Goal: Complete application form: Complete application form

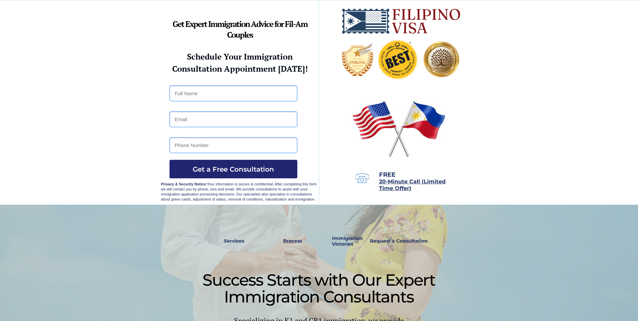
click at [228, 94] on input "text" at bounding box center [233, 93] width 128 height 16
type input "JOSEFINA BOLANTE BOLANTE"
type input "josie14.0613@gmail.com"
type input "209550492862"
click at [253, 170] on span "Get a Free Consultation" at bounding box center [233, 169] width 128 height 8
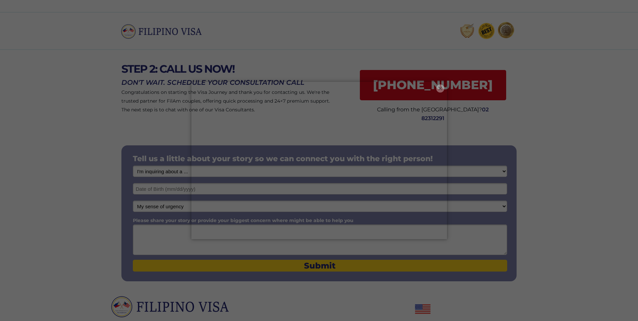
click at [437, 89] on button "×" at bounding box center [440, 88] width 8 height 8
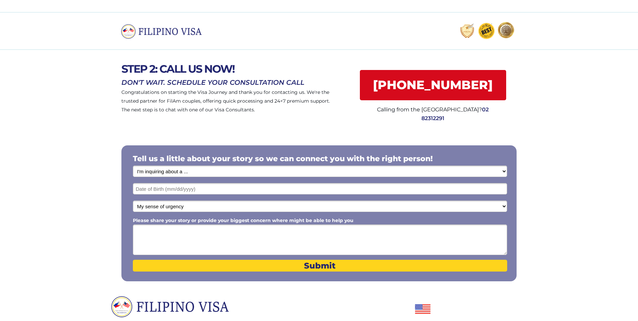
click at [504, 172] on select "I'm inquiring about a ... I don't know or other services Retirement Visa for Th…" at bounding box center [320, 170] width 374 height 11
select select "1795"
click at [133, 165] on select "I'm inquiring about a ... I don't know or other services Retirement Visa for Th…" at bounding box center [320, 170] width 374 height 11
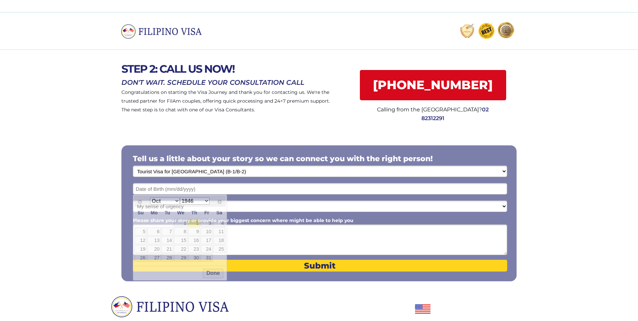
click at [213, 189] on input "text" at bounding box center [320, 188] width 374 height 11
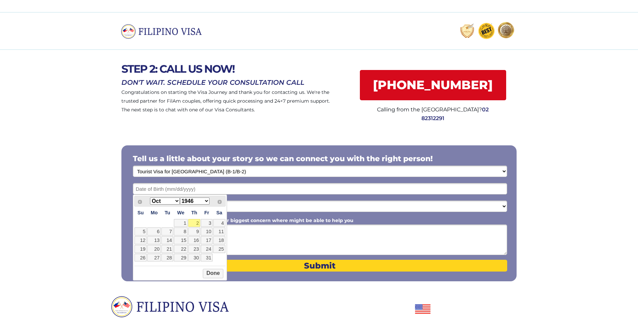
click at [176, 201] on select "Jan Feb Mar Apr May Jun Jul Aug Sep Oct Nov Dec" at bounding box center [165, 200] width 30 height 7
click at [183, 240] on link "14" at bounding box center [181, 240] width 14 height 8
type input "05/14/2025"
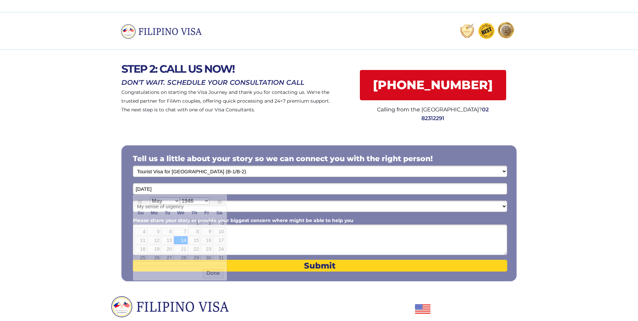
click at [175, 188] on input "05/14/2025" at bounding box center [320, 188] width 374 height 11
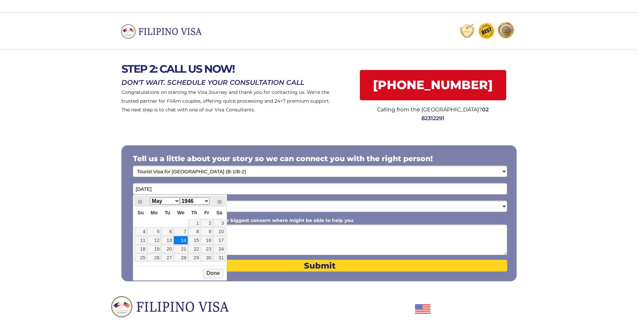
click at [204, 201] on select "1946 1947 1948 1949 1950 1951 1952 1953 1954 1955 1956 1957 1958 1959 1960 1961…" at bounding box center [195, 200] width 30 height 7
click at [211, 280] on button "Done" at bounding box center [213, 281] width 21 height 9
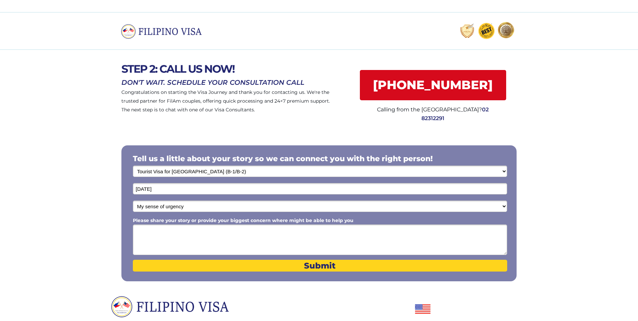
click at [503, 208] on select "My sense of urgency Low Priority - I'm just looking Medium High Priority - I ne…" at bounding box center [320, 205] width 374 height 11
select select "1803"
click at [133, 200] on select "My sense of urgency Low Priority - I'm just looking Medium High Priority - I ne…" at bounding box center [320, 205] width 374 height 11
click at [191, 244] on textarea "Please share your story or provide your biggest concern where might be able to …" at bounding box center [320, 239] width 374 height 31
type textarea "J"
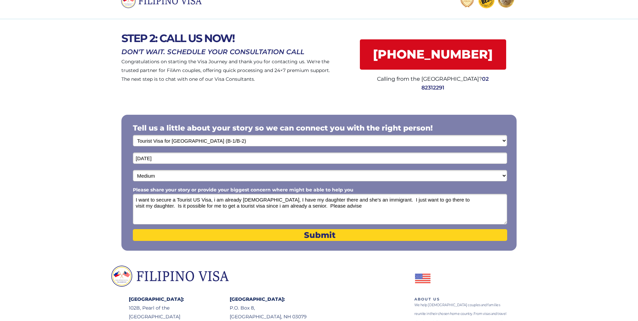
scroll to position [100, 0]
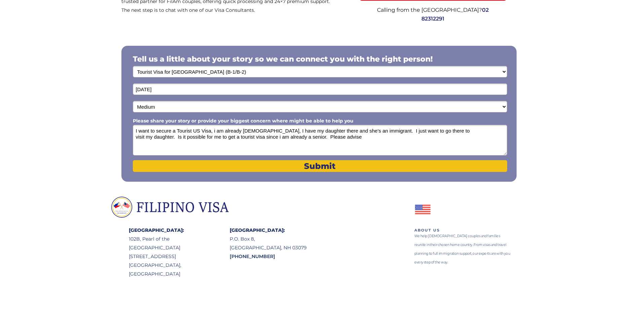
type textarea "I want to secure a Tourist US Visa, i am already 66 years old, I have my daught…"
click at [324, 166] on span "Submit" at bounding box center [320, 166] width 374 height 10
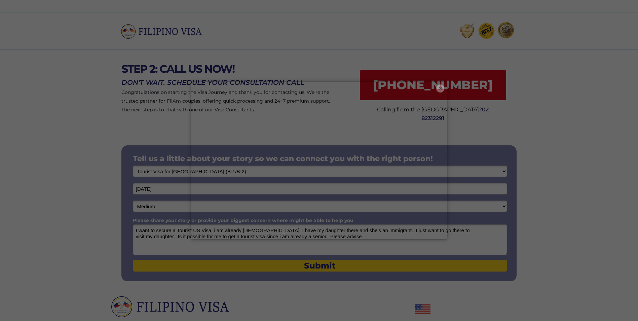
click at [439, 88] on button "×" at bounding box center [440, 88] width 8 height 8
